Goal: Task Accomplishment & Management: Complete application form

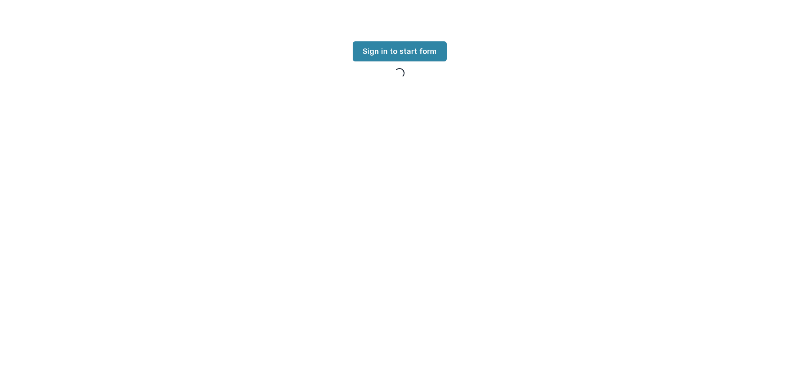
click at [422, 53] on link "Sign in to start form" at bounding box center [400, 51] width 94 height 20
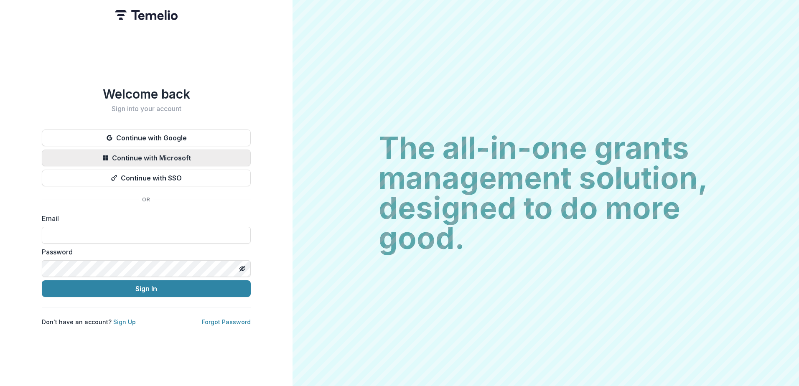
click at [164, 150] on button "Continue with Microsoft" at bounding box center [146, 158] width 209 height 17
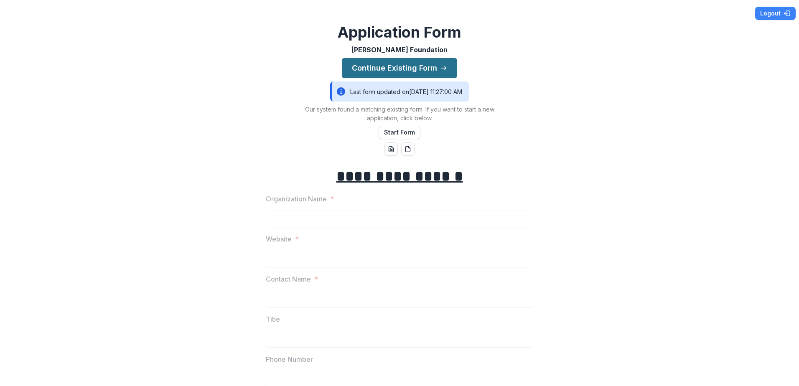
click at [395, 73] on button "Continue Existing Form" at bounding box center [399, 68] width 115 height 20
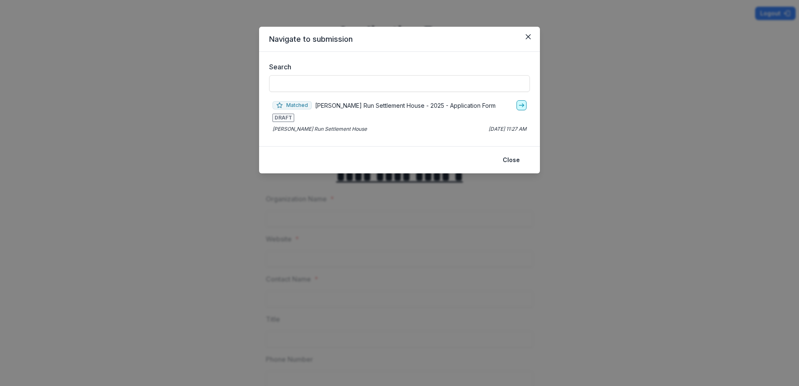
click at [521, 105] on line "go-to" at bounding box center [521, 105] width 5 height 0
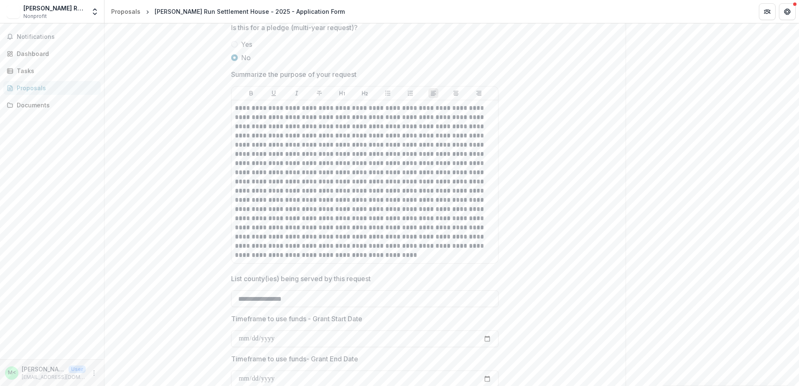
scroll to position [1588, 0]
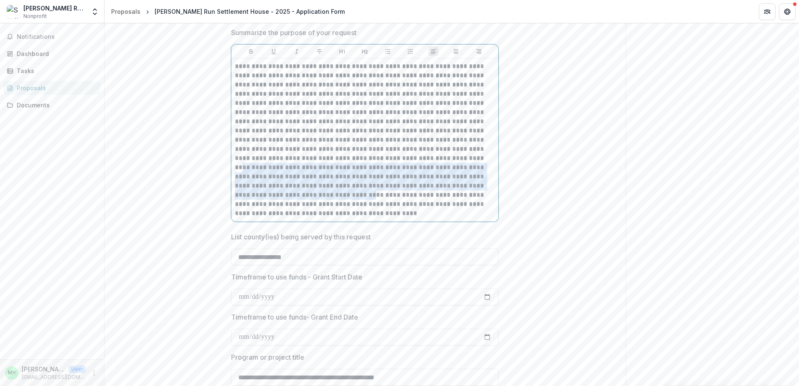
drag, startPoint x: 340, startPoint y: 196, endPoint x: 434, endPoint y: 160, distance: 100.2
click at [434, 160] on p at bounding box center [365, 140] width 260 height 156
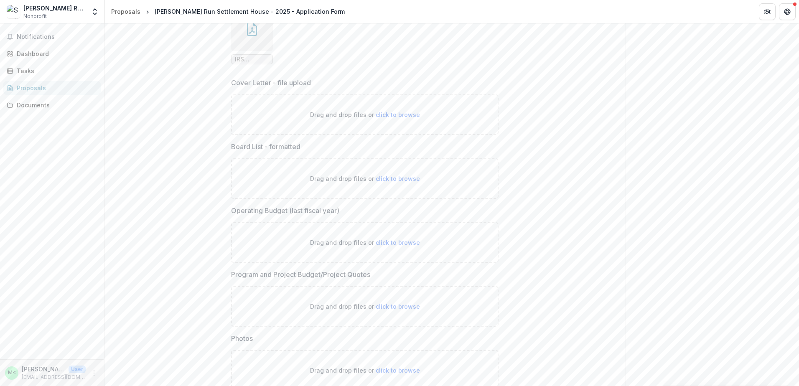
scroll to position [2559, 0]
